Goal: Task Accomplishment & Management: Complete application form

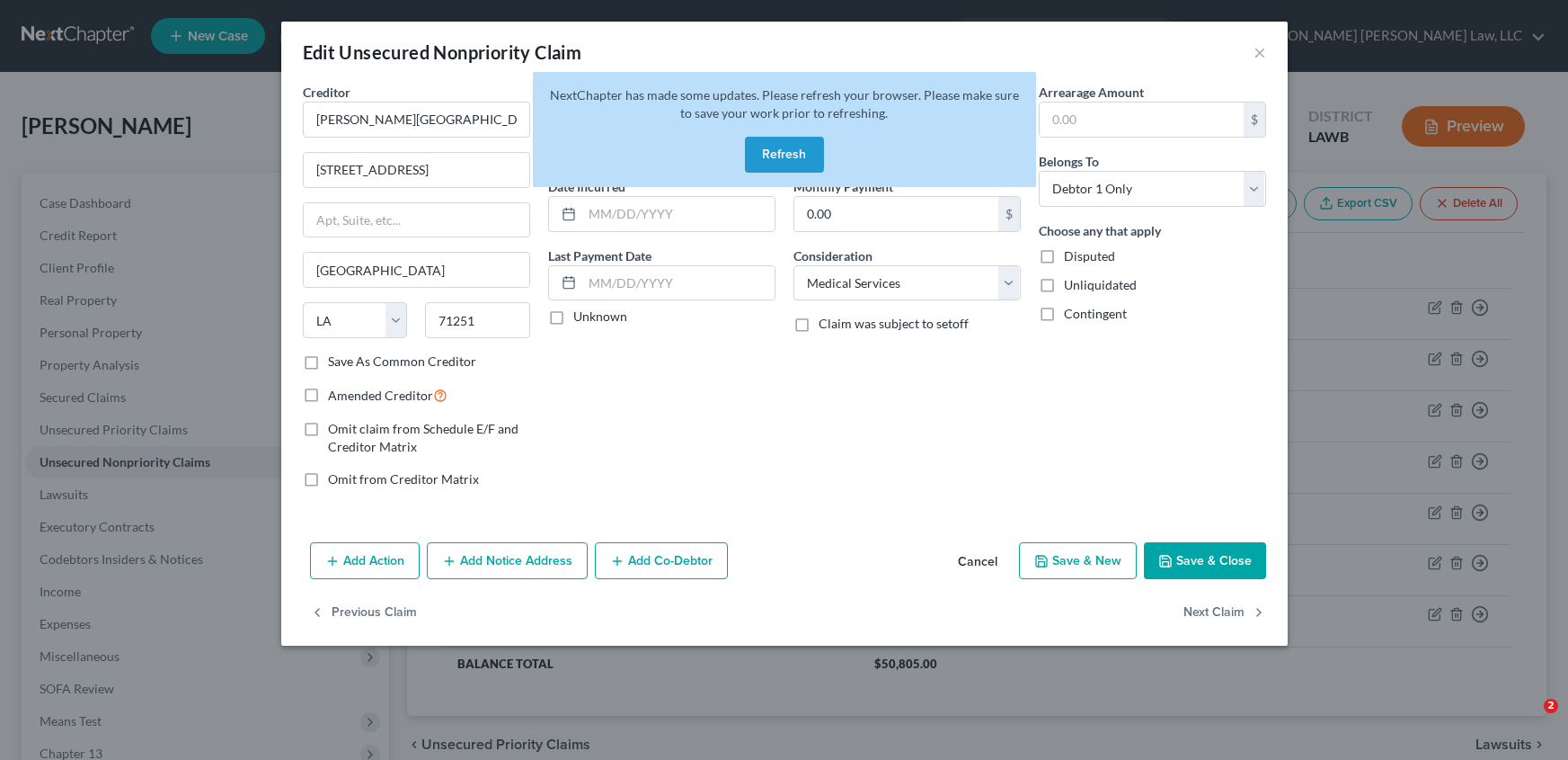
select select "19"
select select "9"
select select "0"
click at [787, 144] on button "Refresh" at bounding box center [784, 155] width 79 height 36
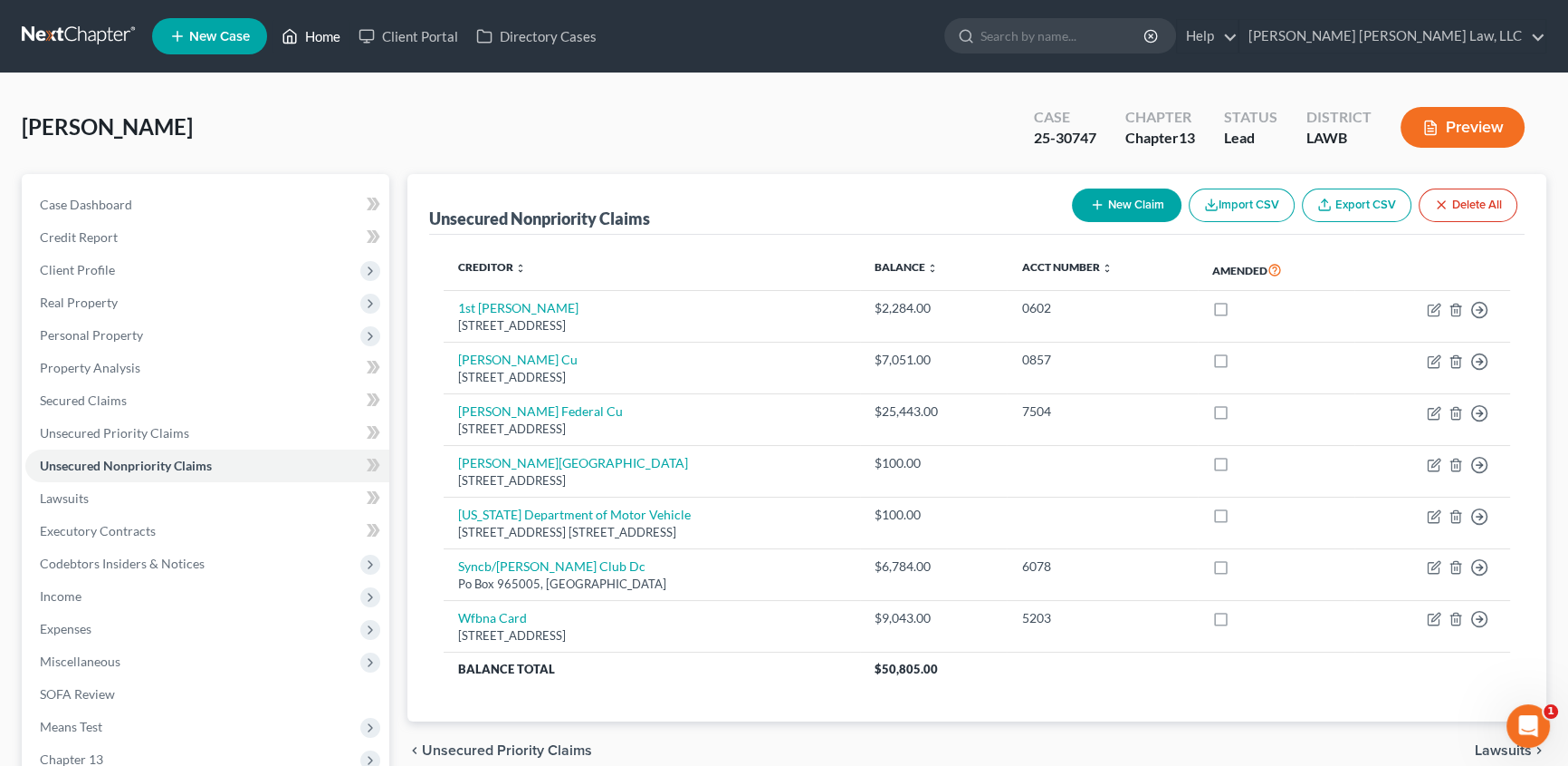
click at [327, 32] on link "Home" at bounding box center [310, 36] width 77 height 33
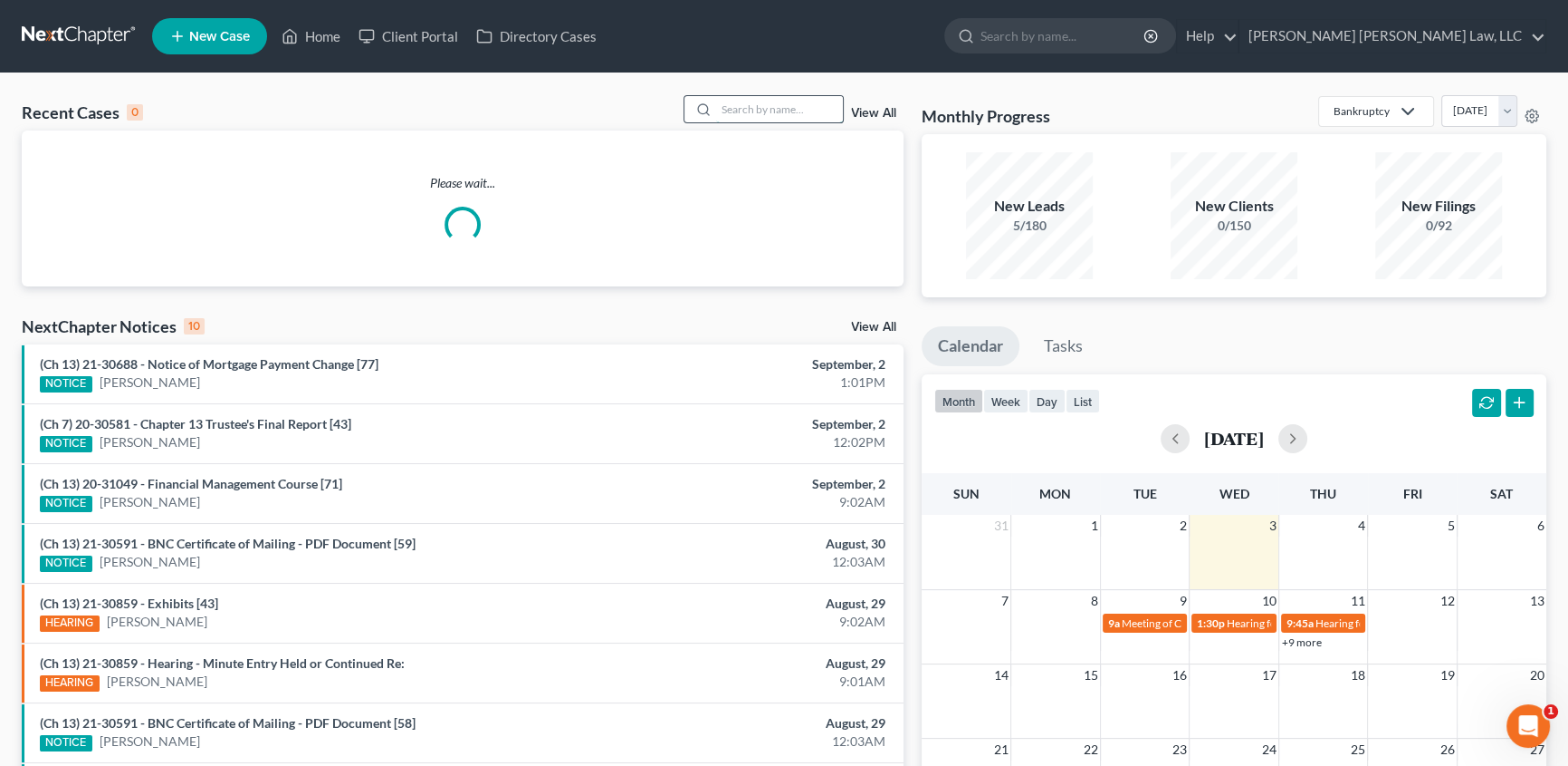
click at [740, 109] on input "search" at bounding box center [780, 109] width 127 height 26
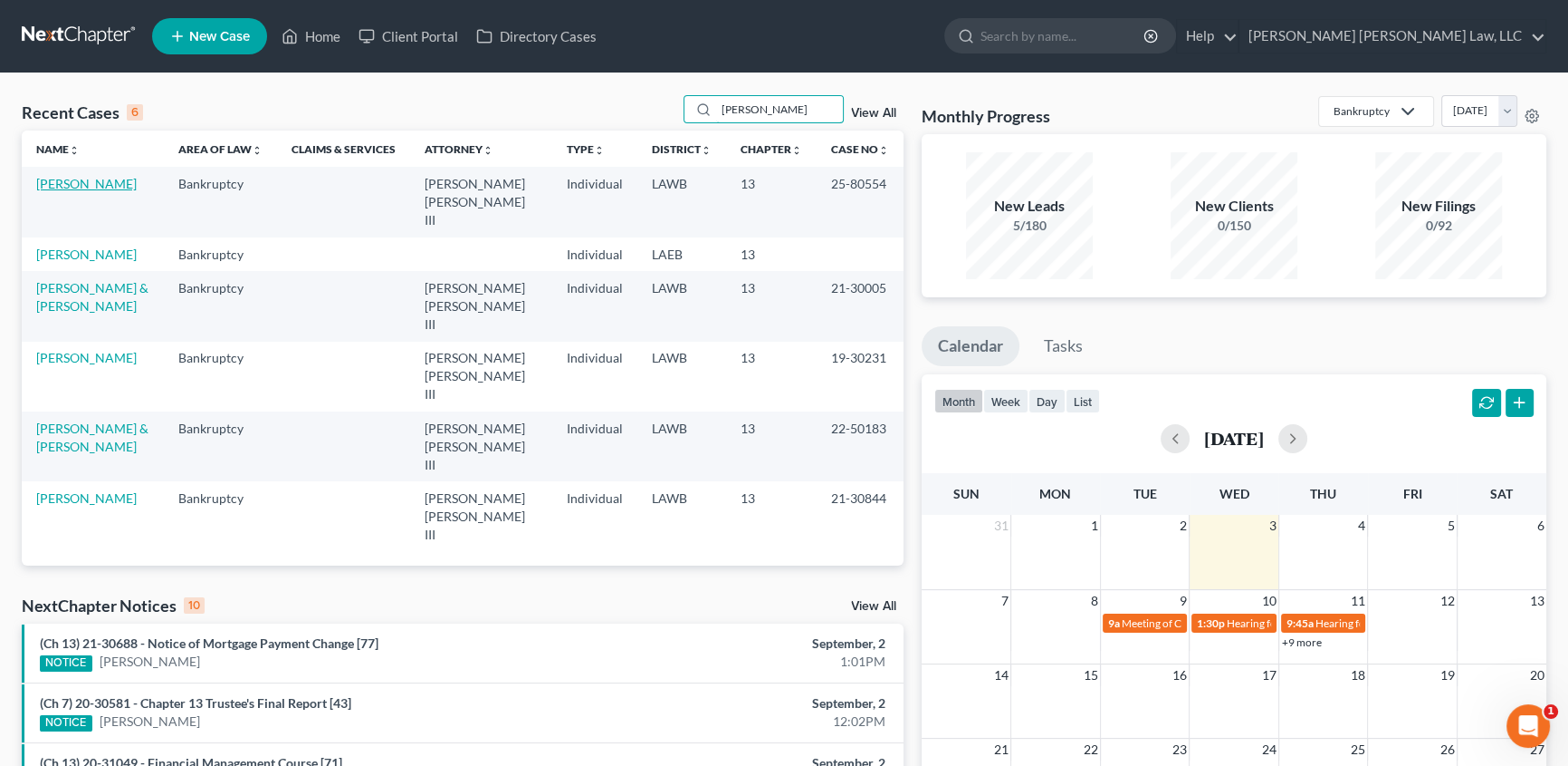
type input "[PERSON_NAME]"
click at [83, 188] on link "[PERSON_NAME]" at bounding box center [86, 183] width 101 height 15
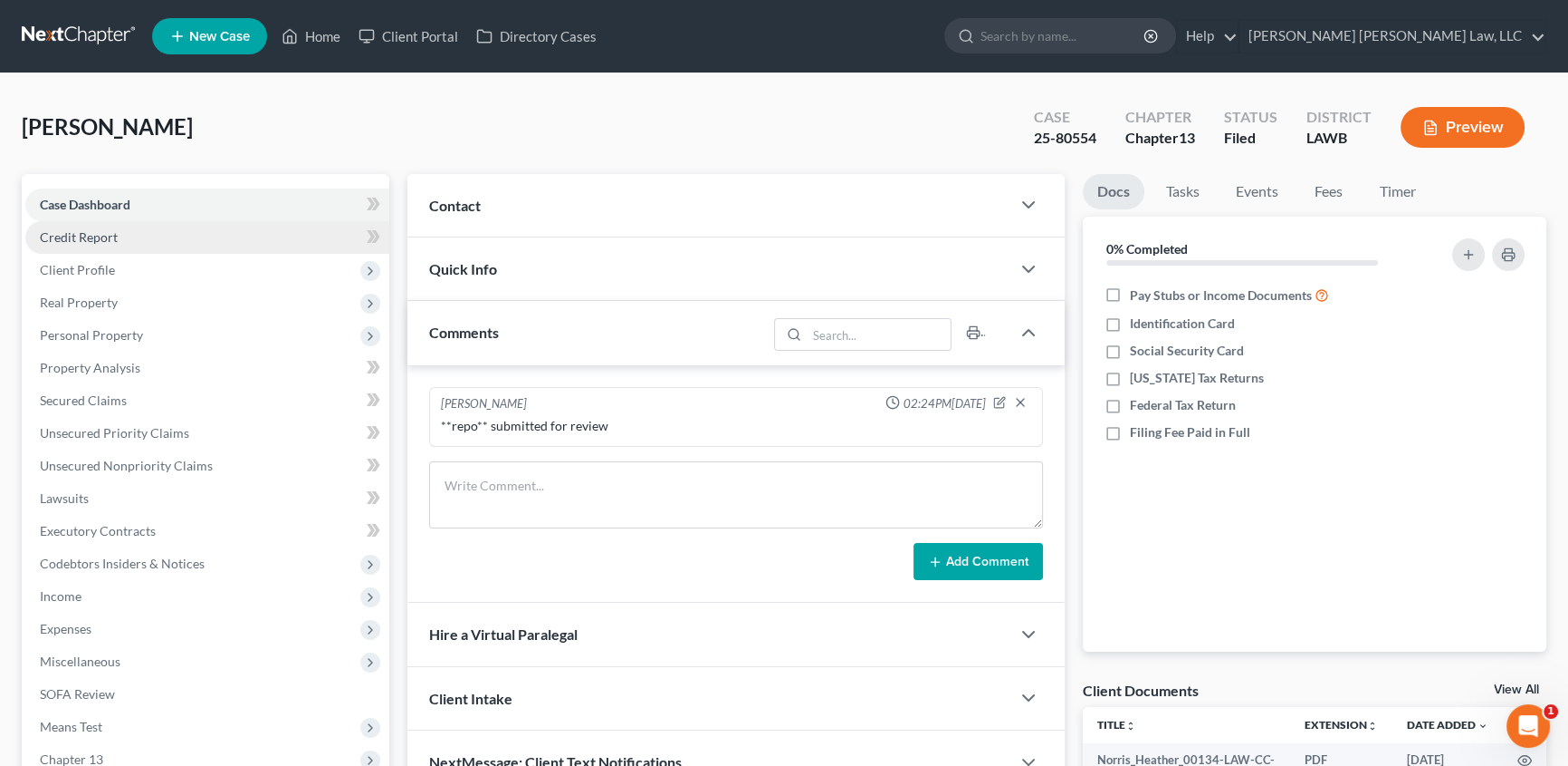
click at [91, 240] on span "Credit Report" at bounding box center [79, 237] width 78 height 15
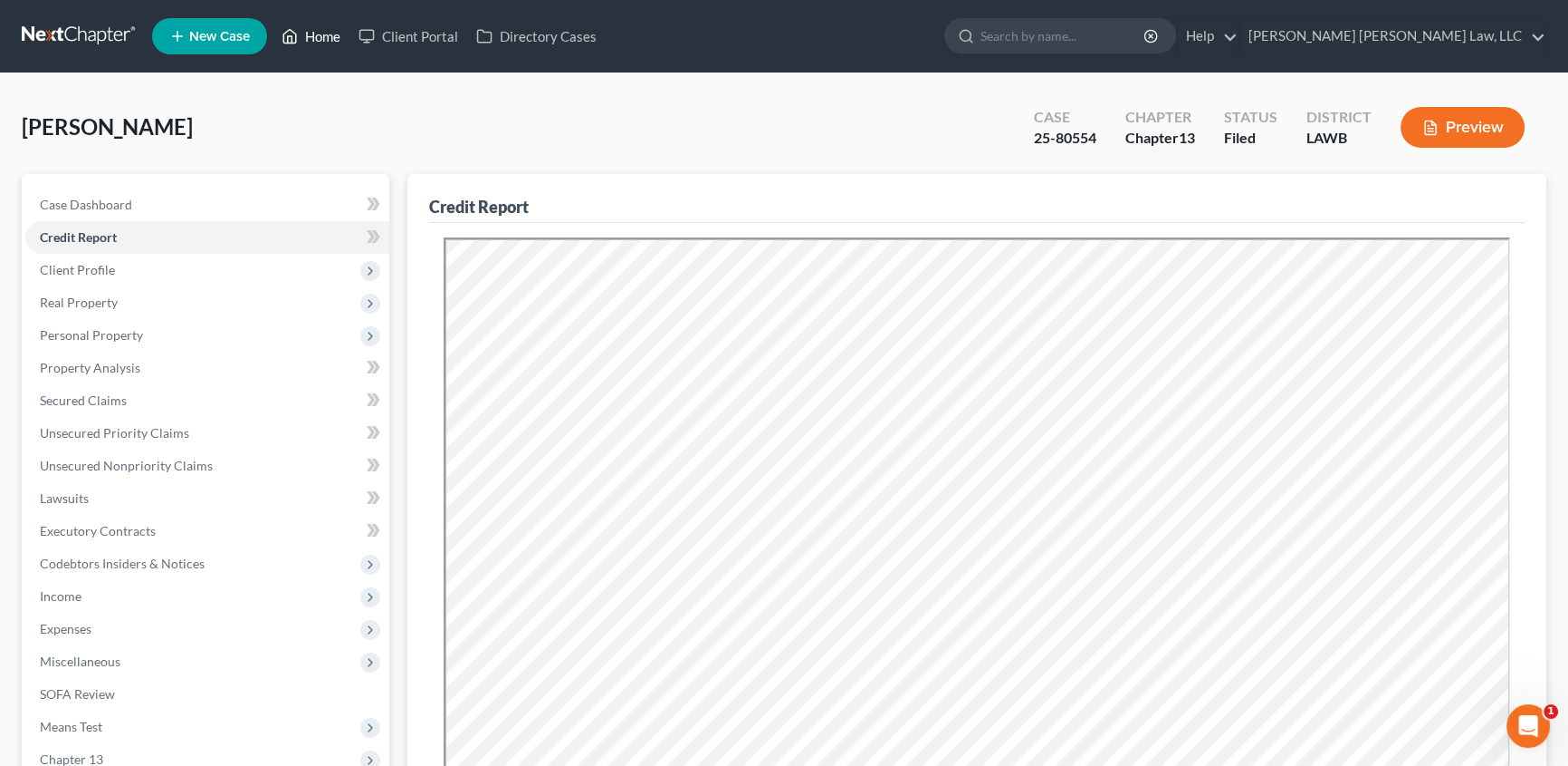
click at [332, 41] on link "Home" at bounding box center [310, 36] width 77 height 33
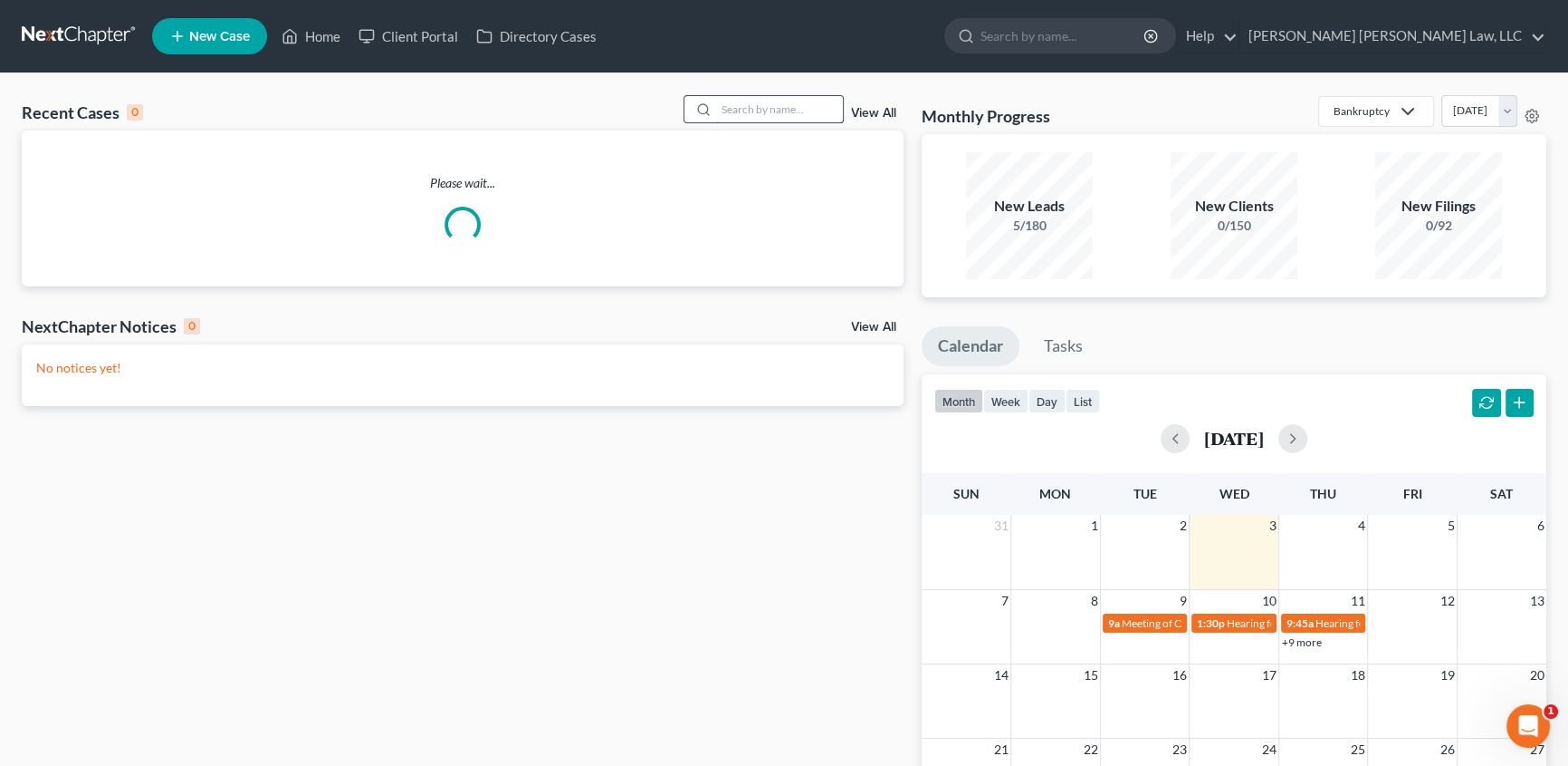
click at [723, 112] on input "search" at bounding box center [780, 109] width 127 height 26
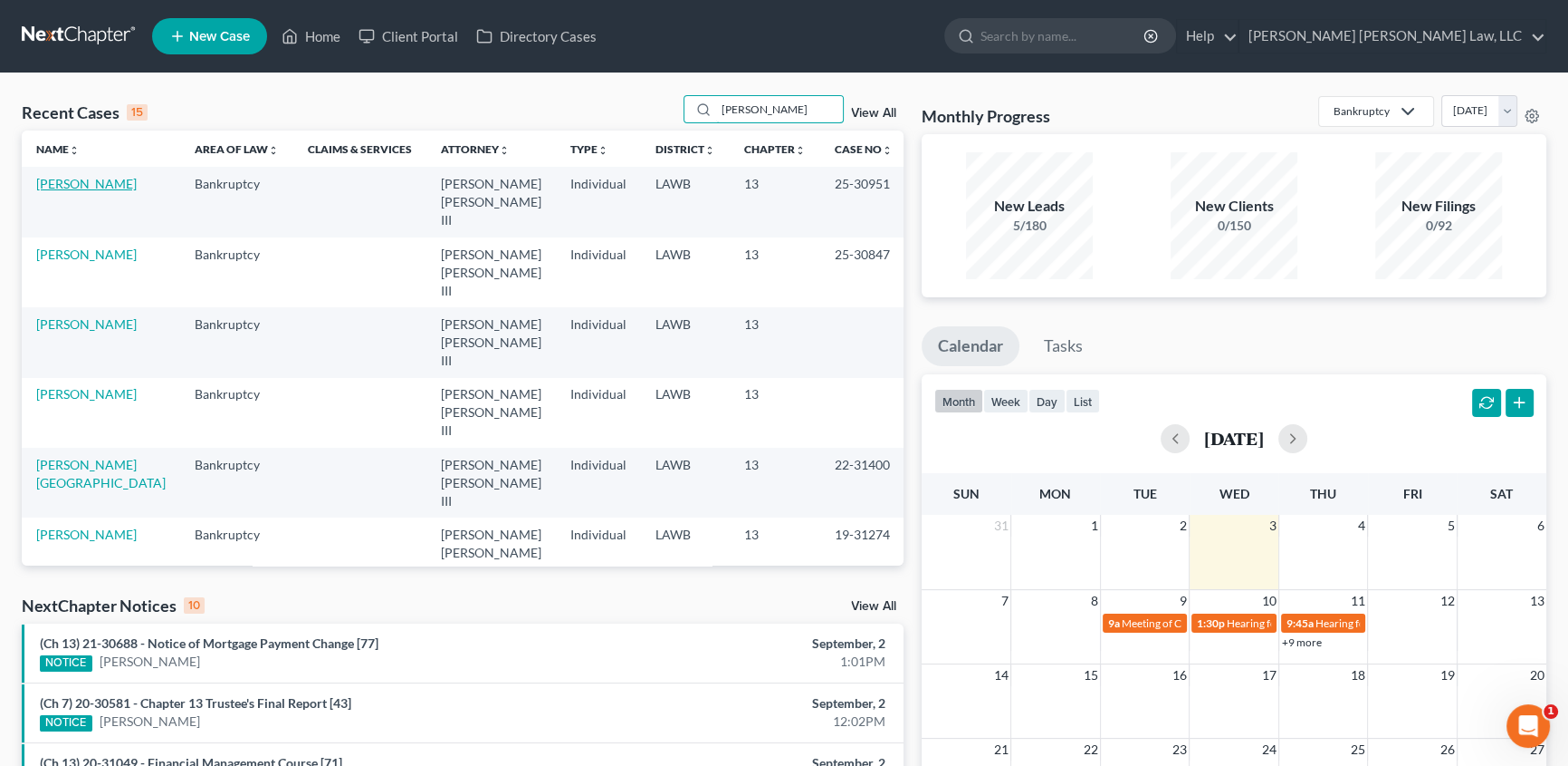
type input "[PERSON_NAME]"
click at [79, 185] on link "[PERSON_NAME]" at bounding box center [86, 183] width 101 height 15
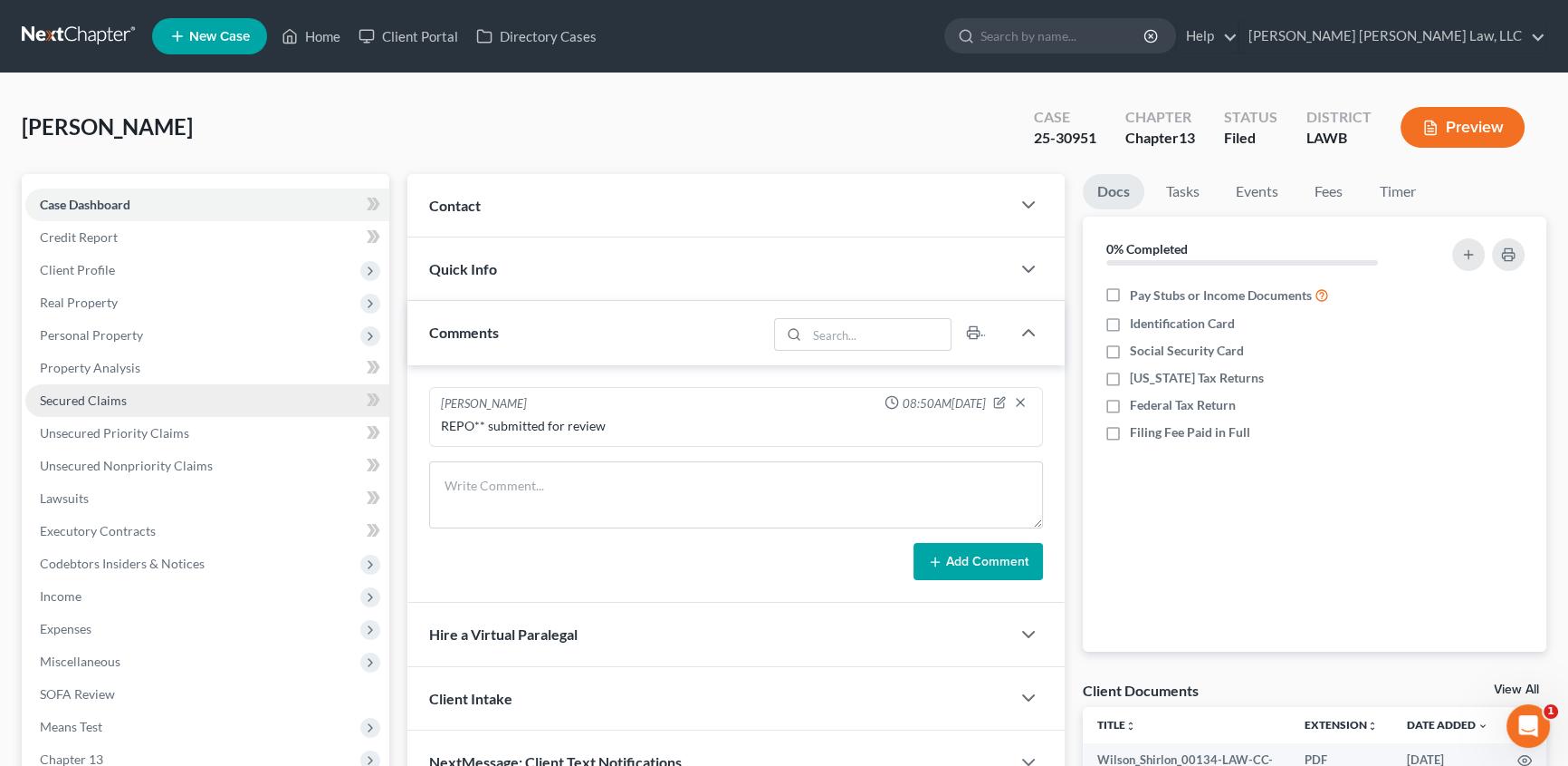
click at [68, 395] on span "Secured Claims" at bounding box center [83, 399] width 87 height 15
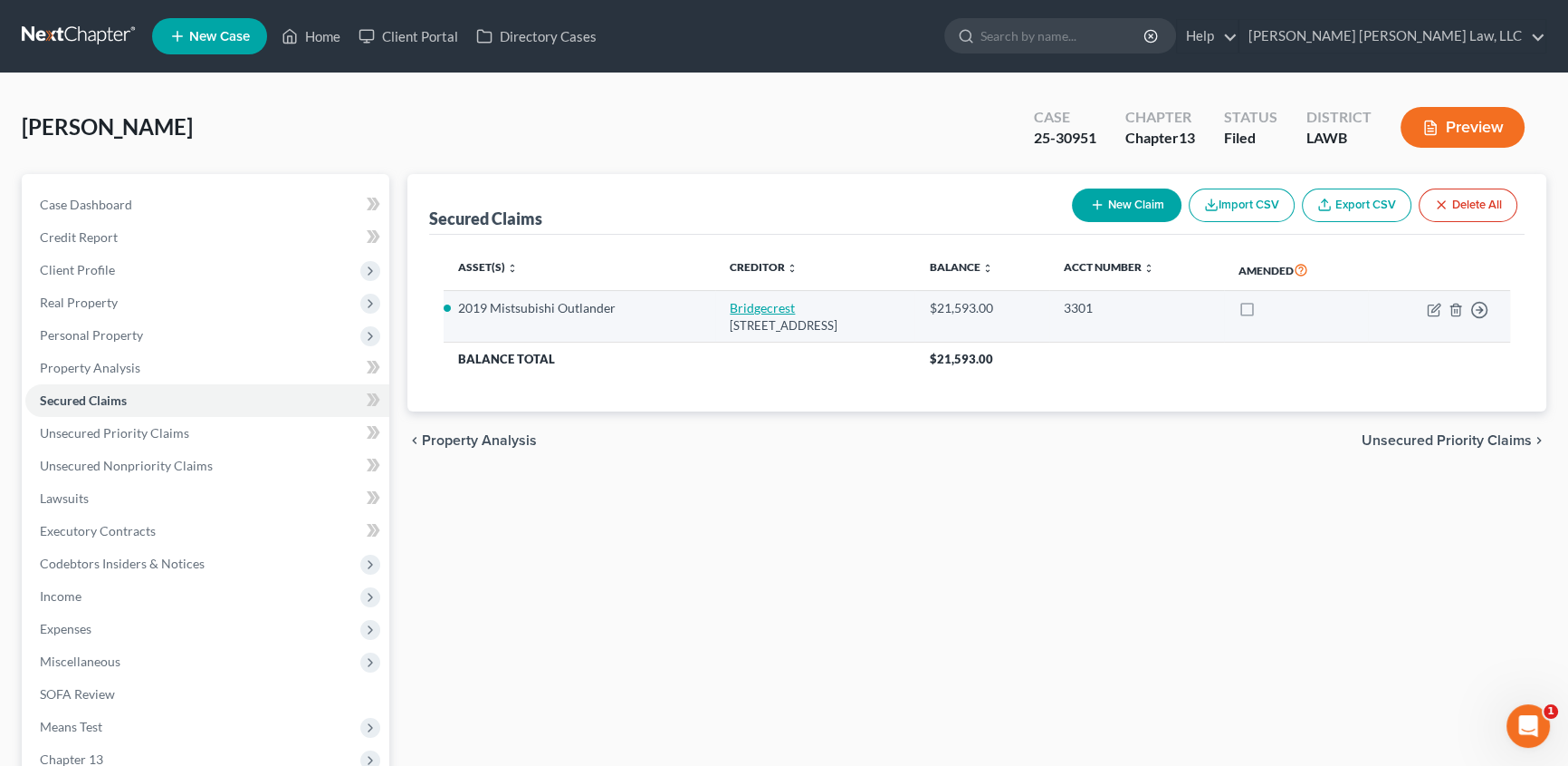
click at [734, 309] on link "Bridgecrest" at bounding box center [762, 307] width 65 height 15
select select "3"
select select "0"
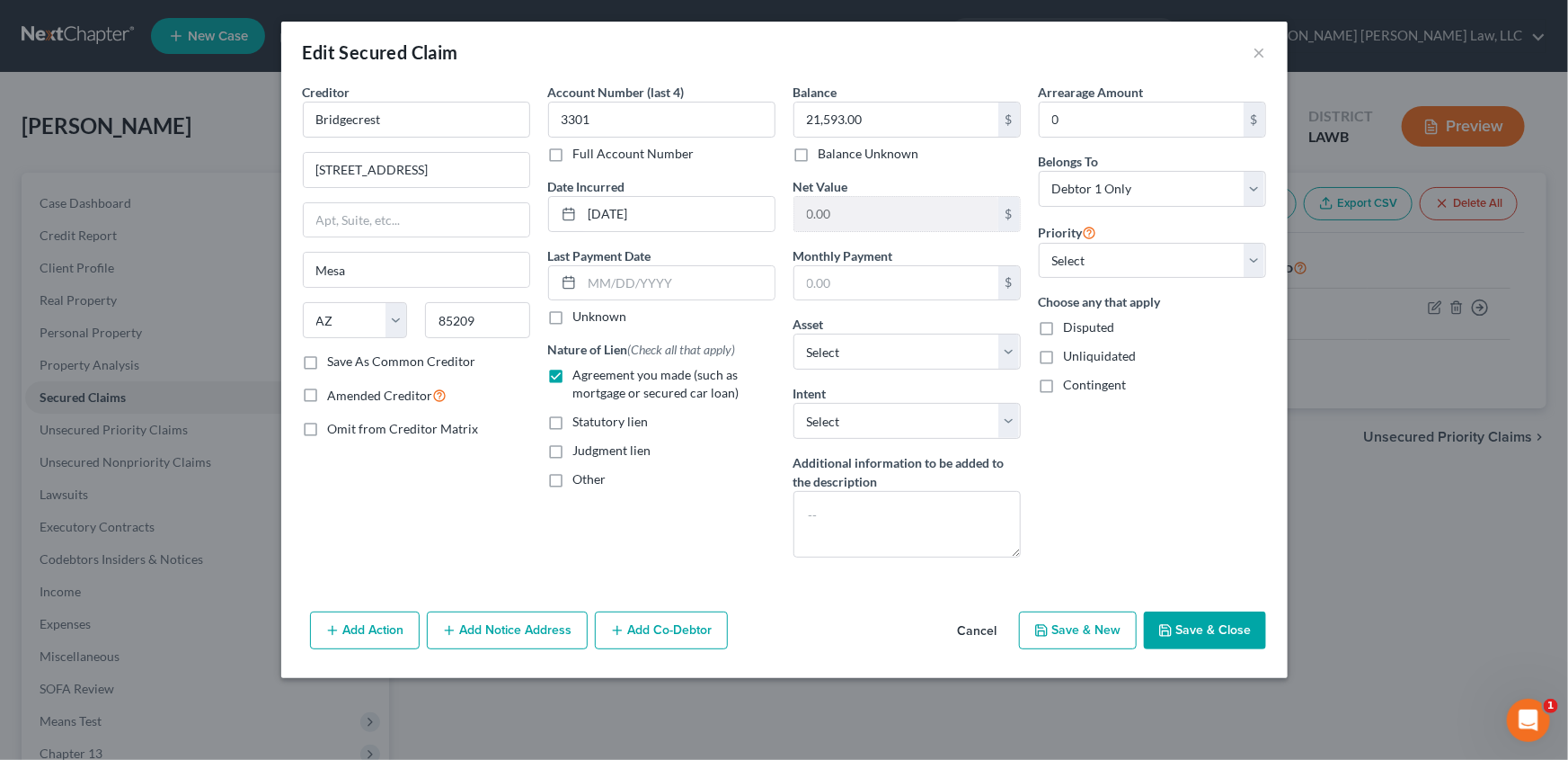
click at [1238, 632] on button "Save & Close" at bounding box center [1204, 630] width 122 height 38
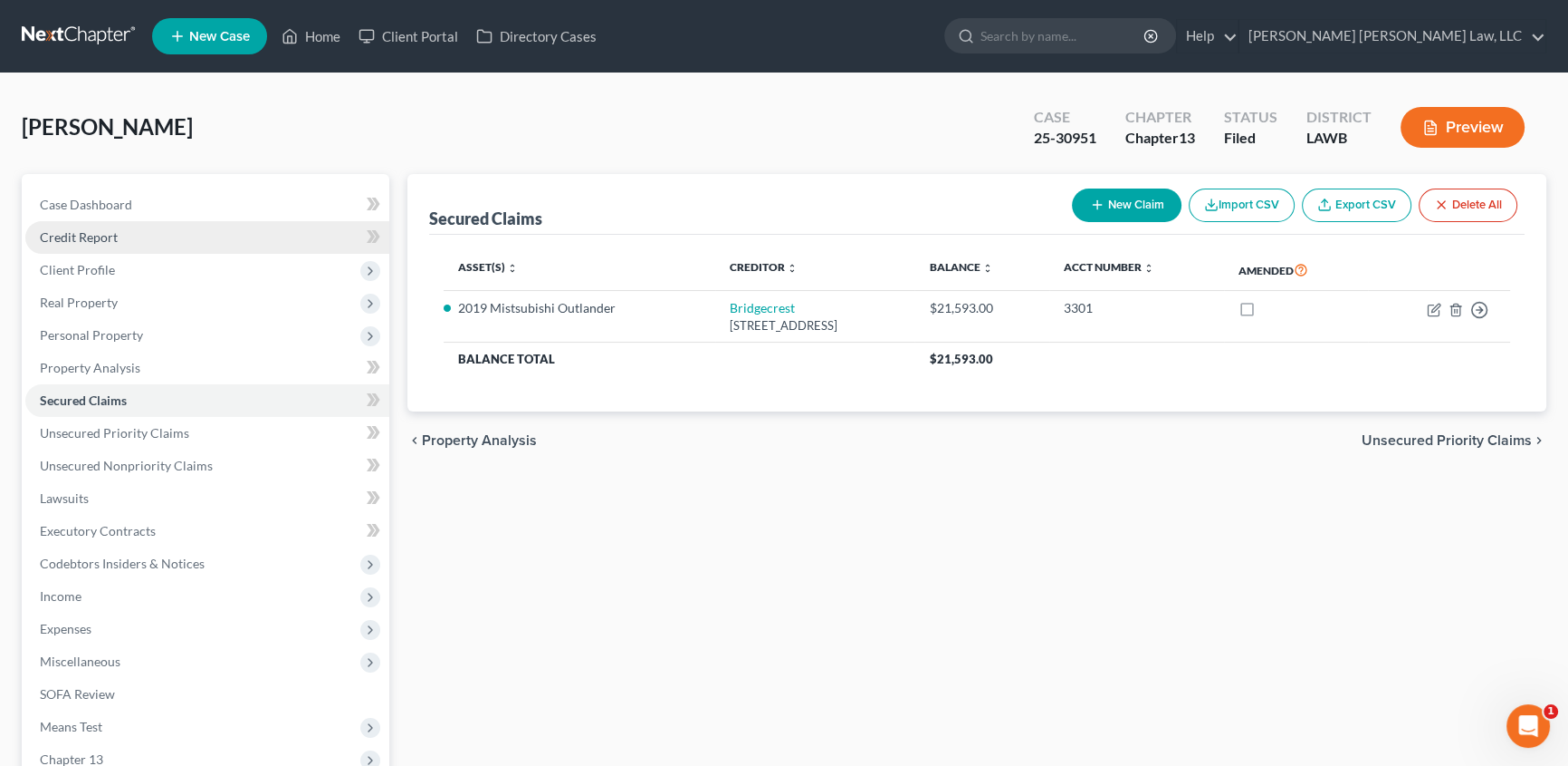
click at [97, 240] on span "Credit Report" at bounding box center [79, 237] width 78 height 15
